Goal: Find specific page/section: Find specific page/section

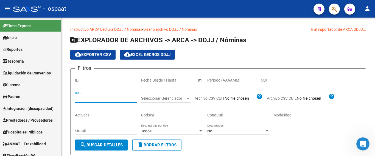
scroll to position [51, 0]
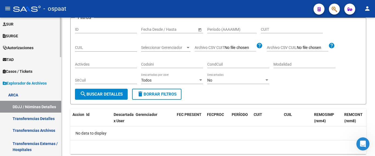
click at [38, 81] on span "Explorador de Archivos" at bounding box center [25, 83] width 44 height 6
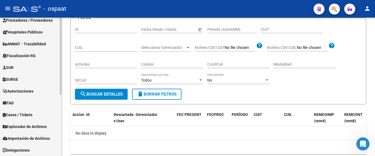
scroll to position [100, 0]
click at [38, 81] on link "SURGE" at bounding box center [30, 79] width 61 height 12
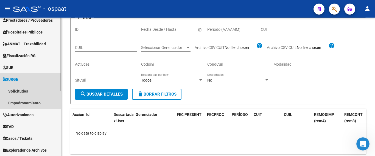
click at [38, 81] on link "SURGE" at bounding box center [30, 79] width 61 height 12
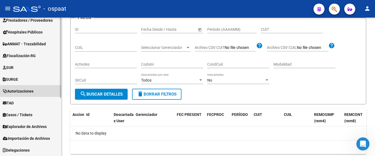
click at [33, 92] on span "Autorizaciones" at bounding box center [18, 91] width 31 height 6
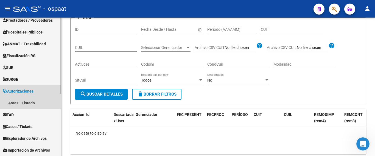
click at [33, 92] on span "Autorizaciones" at bounding box center [18, 91] width 31 height 6
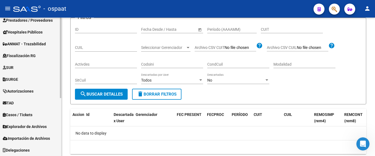
click at [39, 55] on link "Fiscalización RG" at bounding box center [30, 56] width 61 height 12
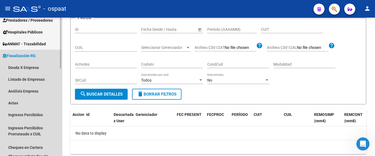
click at [34, 53] on span "Fiscalización RG" at bounding box center [19, 56] width 33 height 6
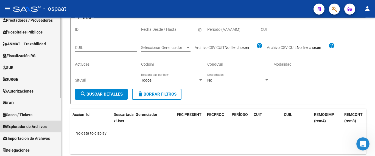
click at [34, 127] on span "Explorador de Archivos" at bounding box center [25, 127] width 44 height 6
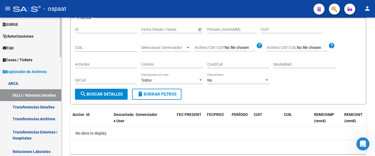
scroll to position [182, 0]
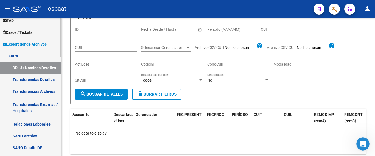
click at [15, 56] on link "ARCA" at bounding box center [30, 56] width 61 height 12
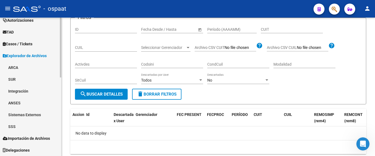
scroll to position [171, 0]
click at [16, 68] on link "ARCA" at bounding box center [30, 67] width 61 height 12
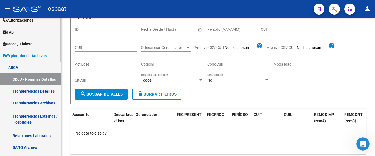
scroll to position [182, 0]
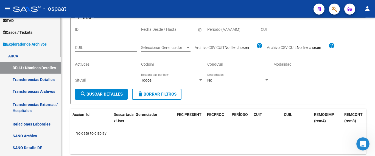
click at [36, 65] on link "DDJJ / Nóminas Detalles" at bounding box center [30, 68] width 61 height 12
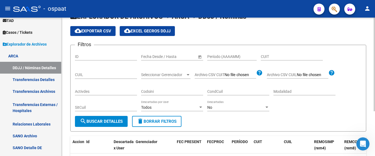
scroll to position [23, 0]
